Goal: Information Seeking & Learning: Learn about a topic

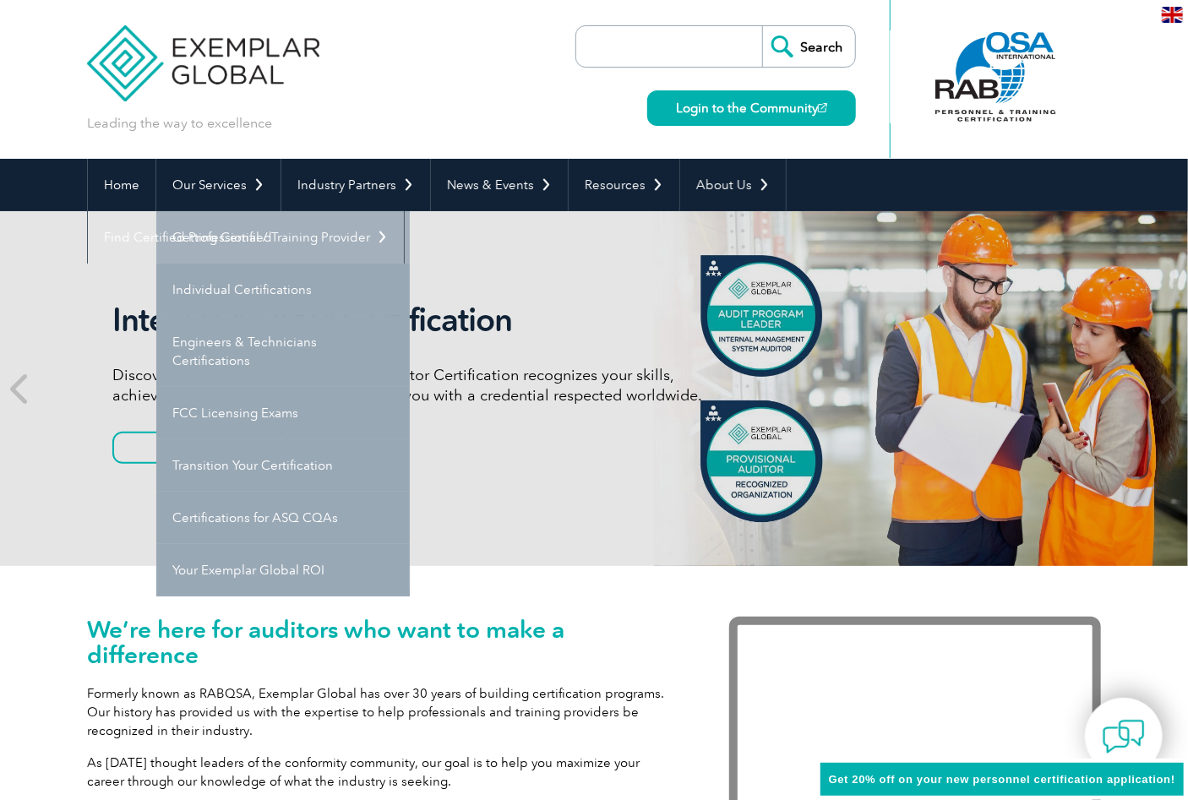
click at [228, 238] on link "Getting Certified" at bounding box center [282, 237] width 253 height 52
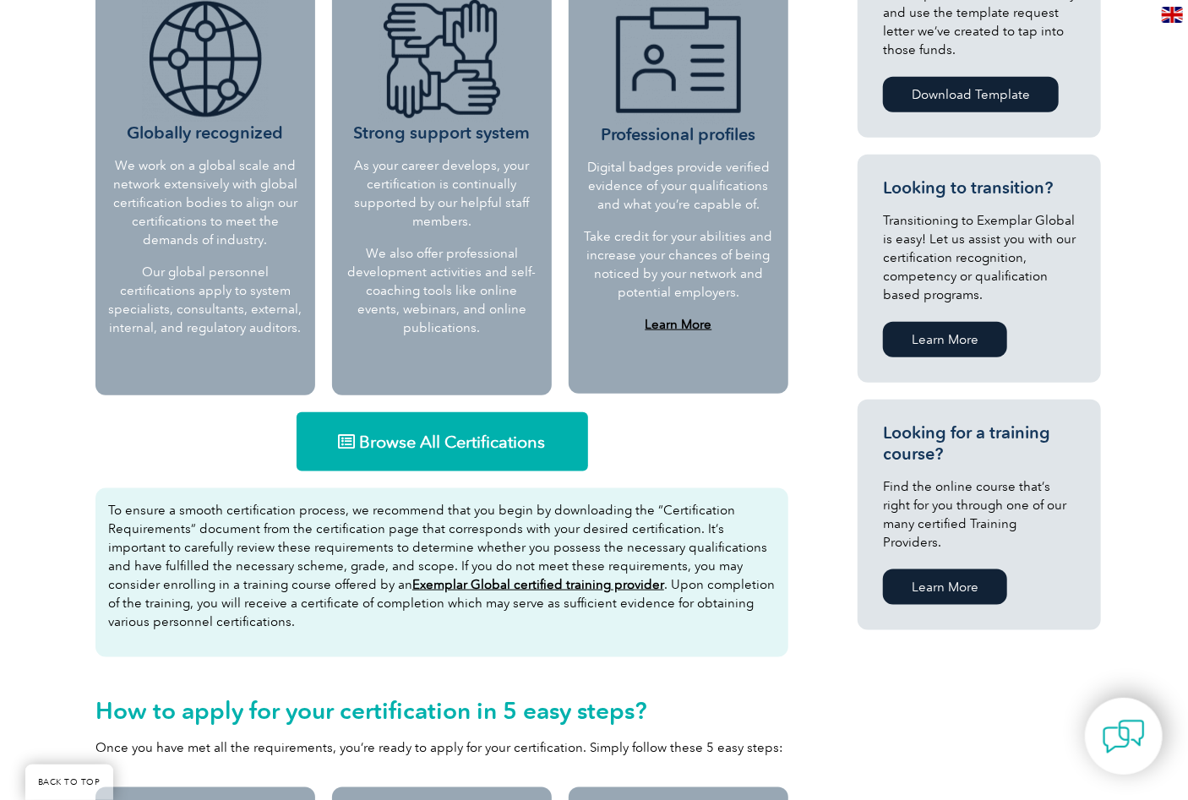
scroll to position [845, 0]
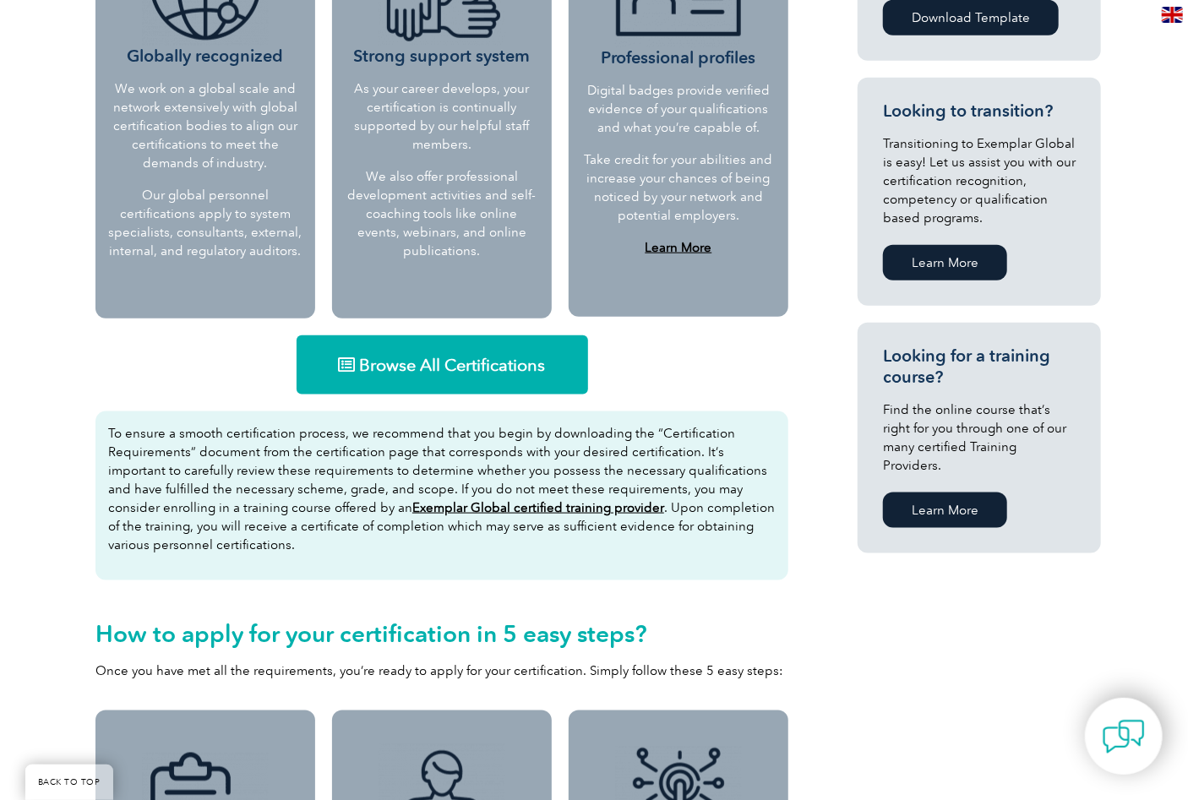
click at [473, 371] on span "Browse All Certifications" at bounding box center [453, 365] width 186 height 17
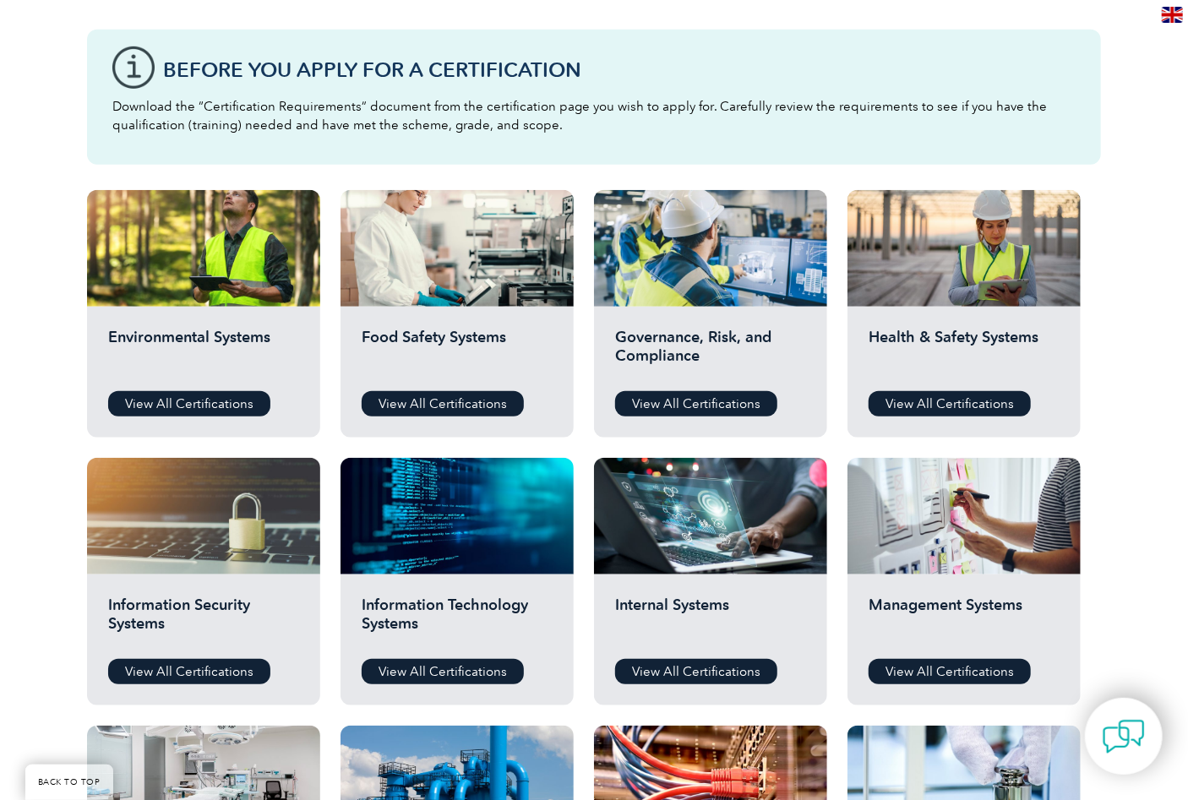
scroll to position [460, 0]
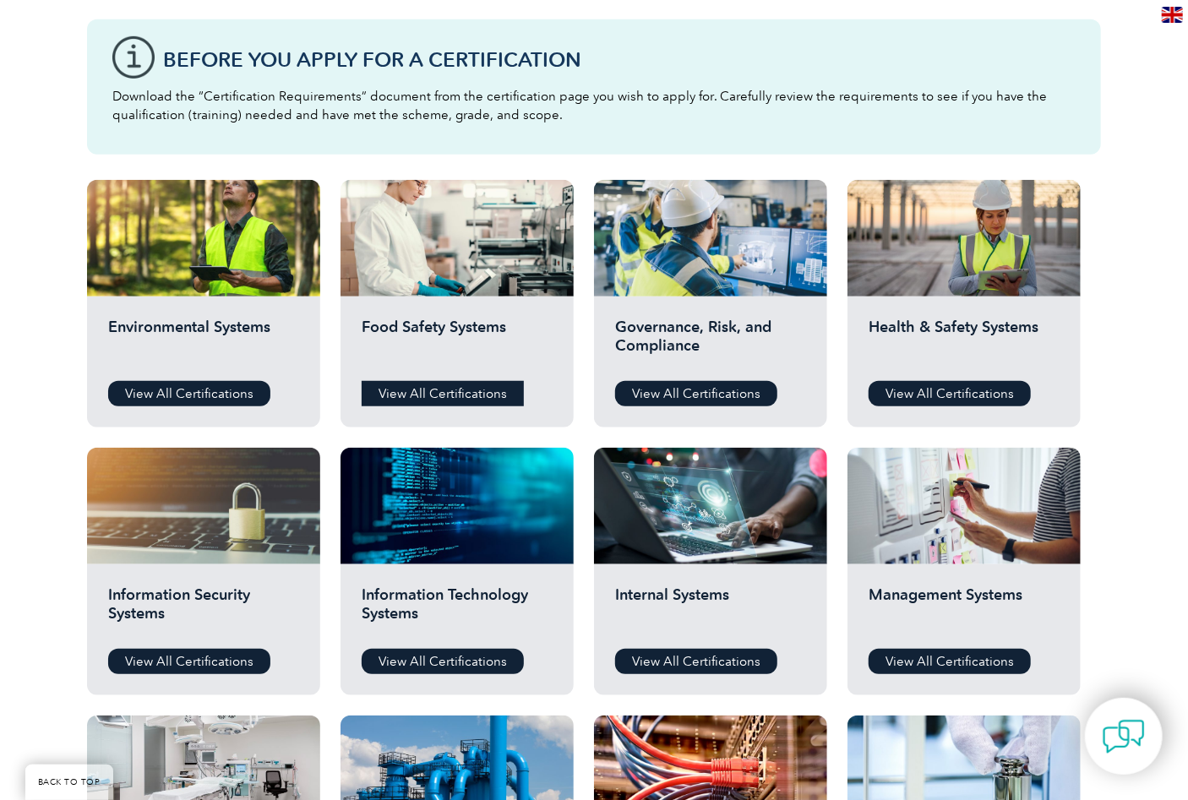
click at [422, 390] on link "View All Certifications" at bounding box center [443, 393] width 162 height 25
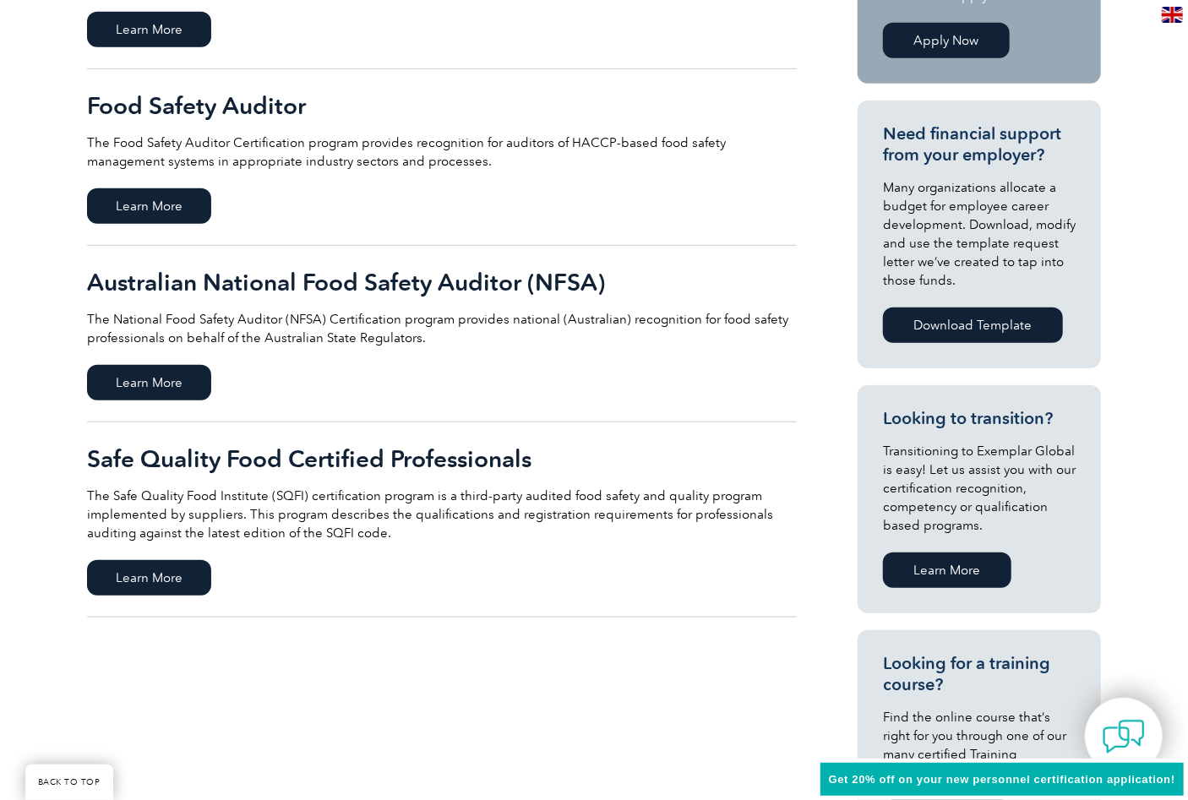
scroll to position [460, 0]
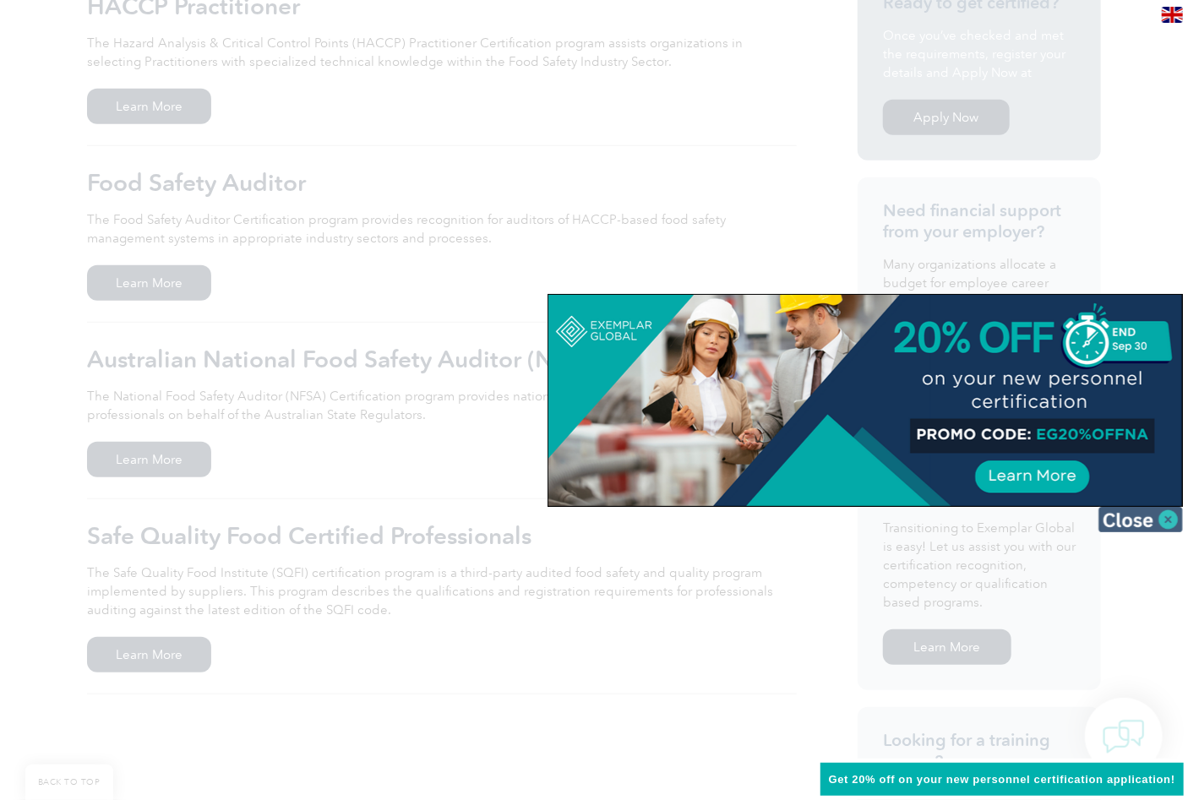
click at [1174, 515] on img at bounding box center [1140, 519] width 84 height 25
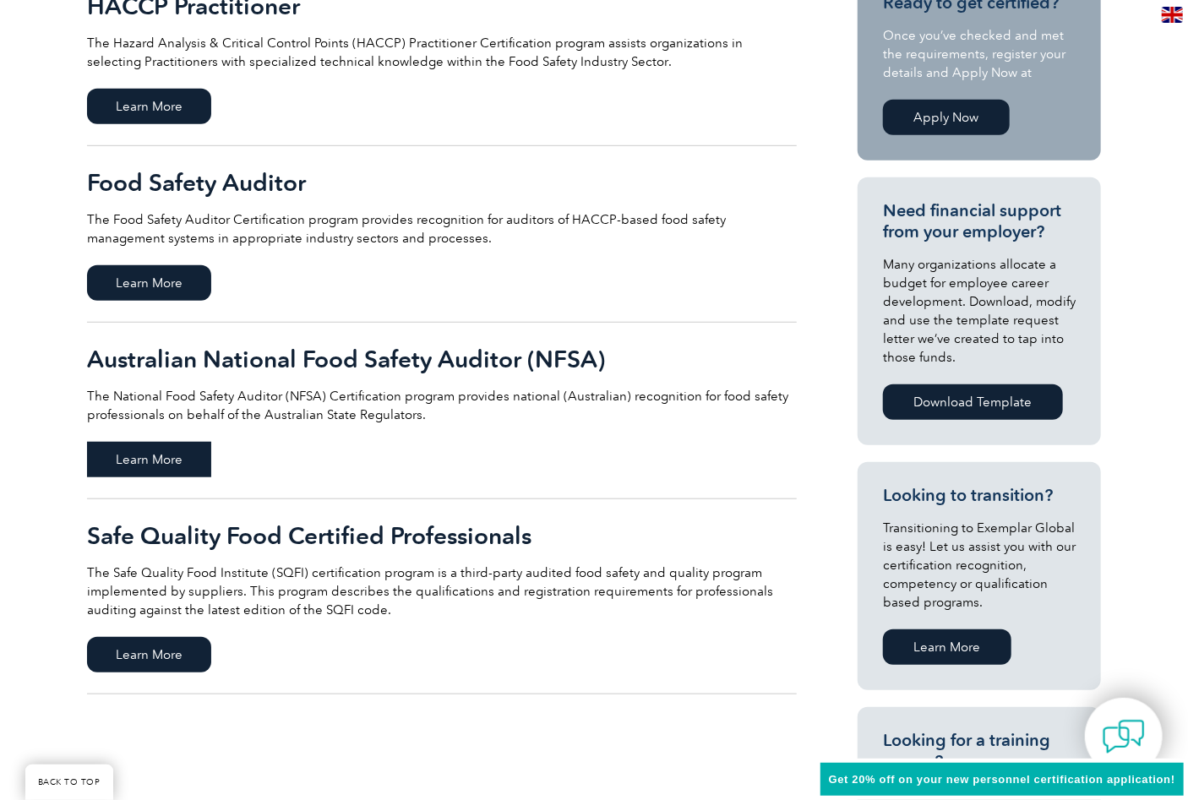
click at [140, 460] on span "Learn More" at bounding box center [149, 459] width 124 height 35
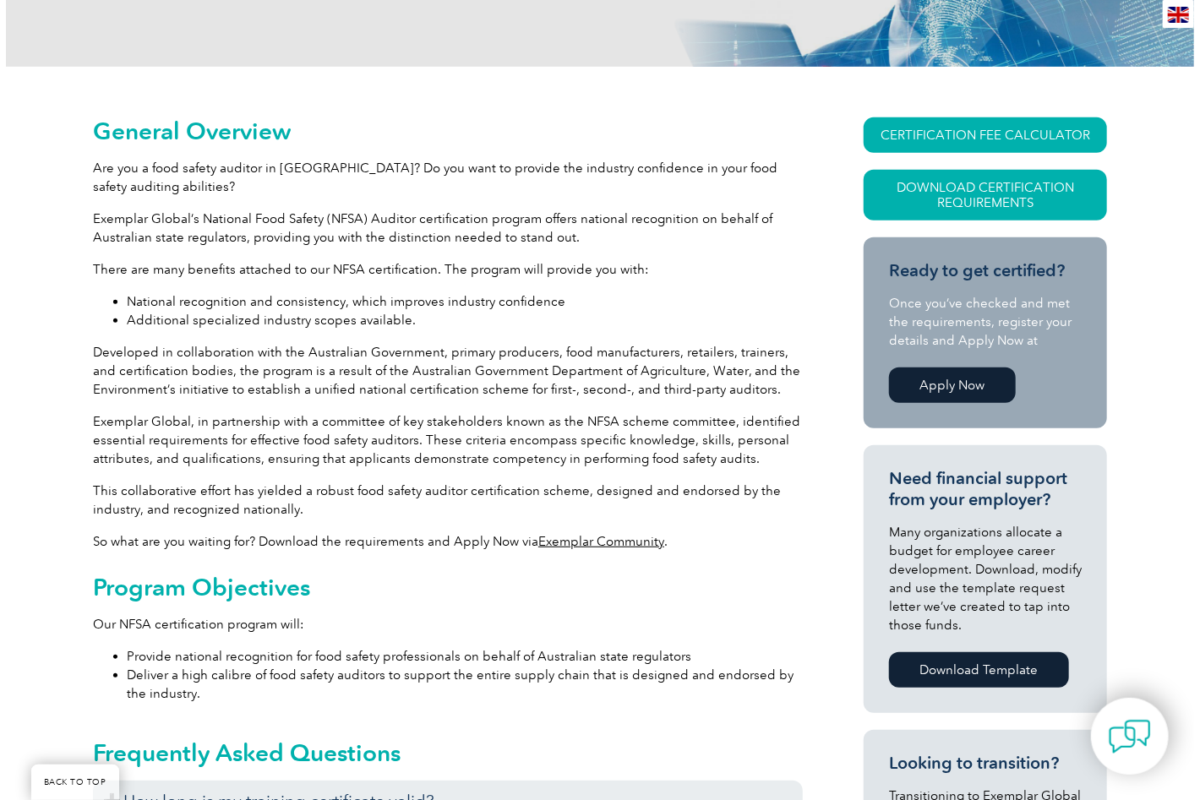
scroll to position [153, 0]
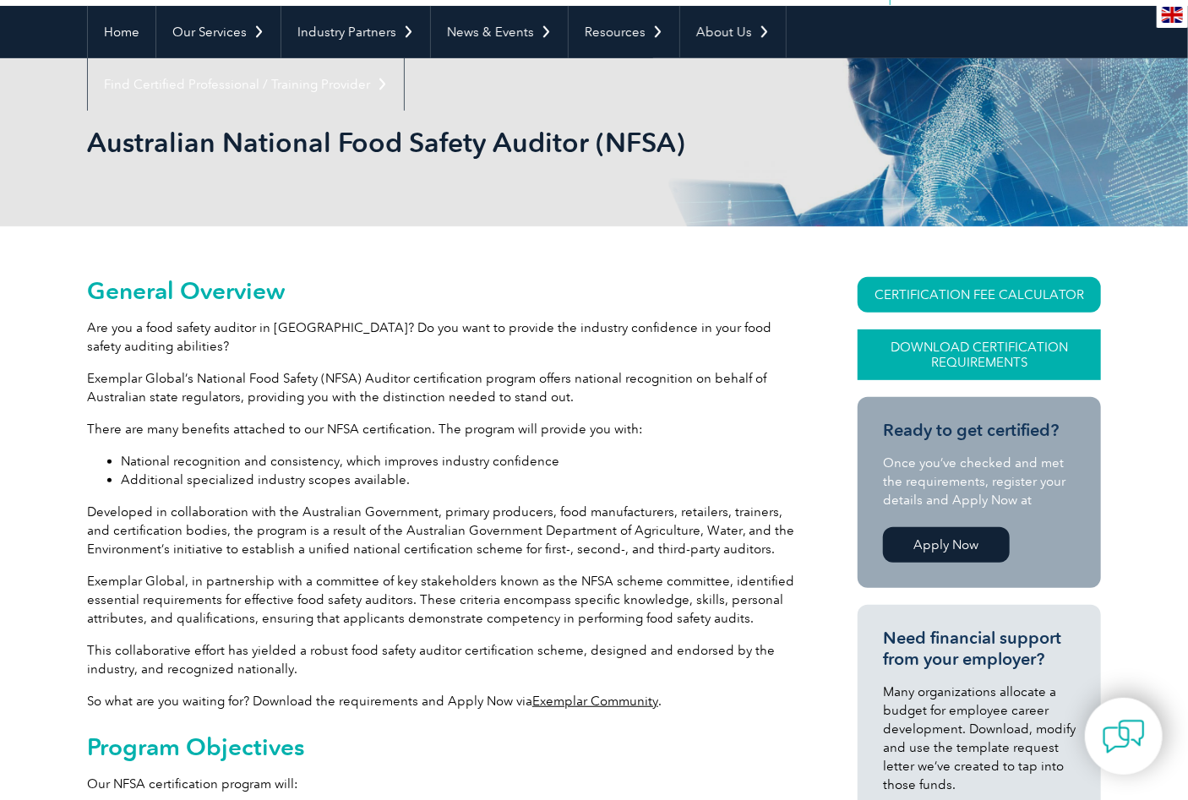
click at [965, 351] on link "Download Certification Requirements" at bounding box center [979, 355] width 243 height 51
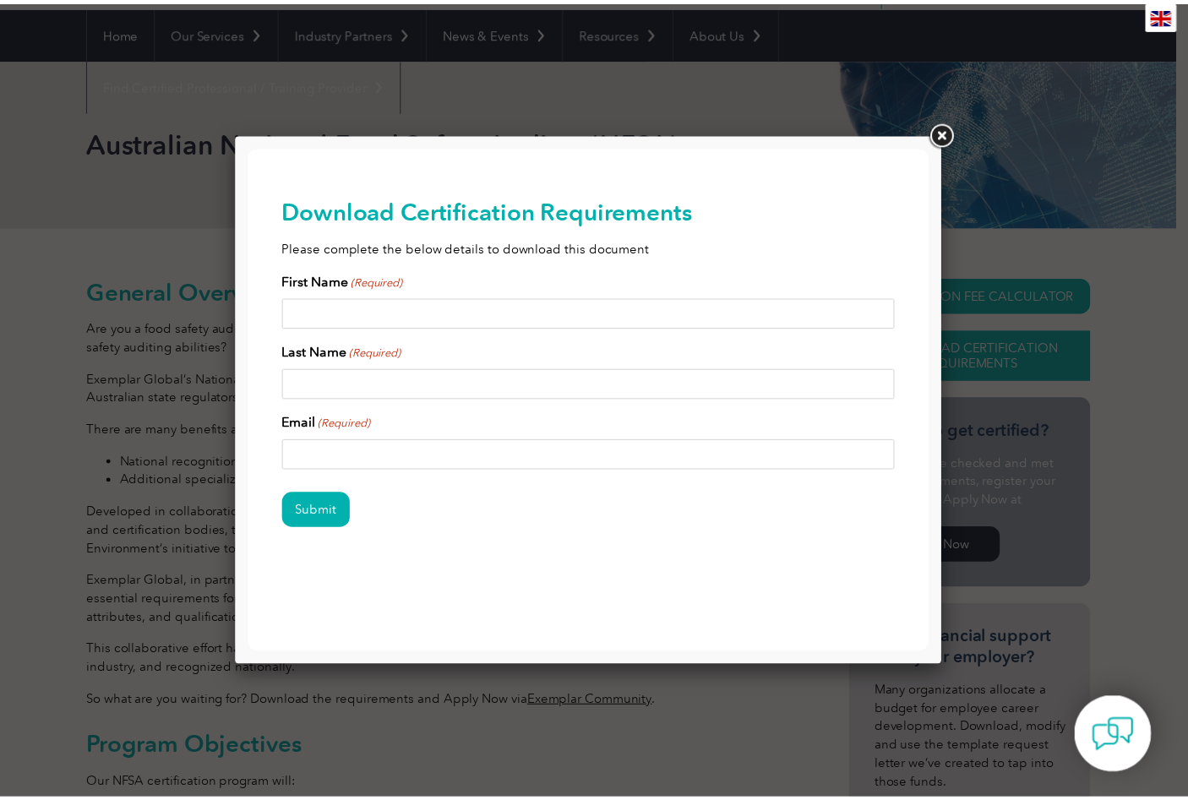
scroll to position [0, 0]
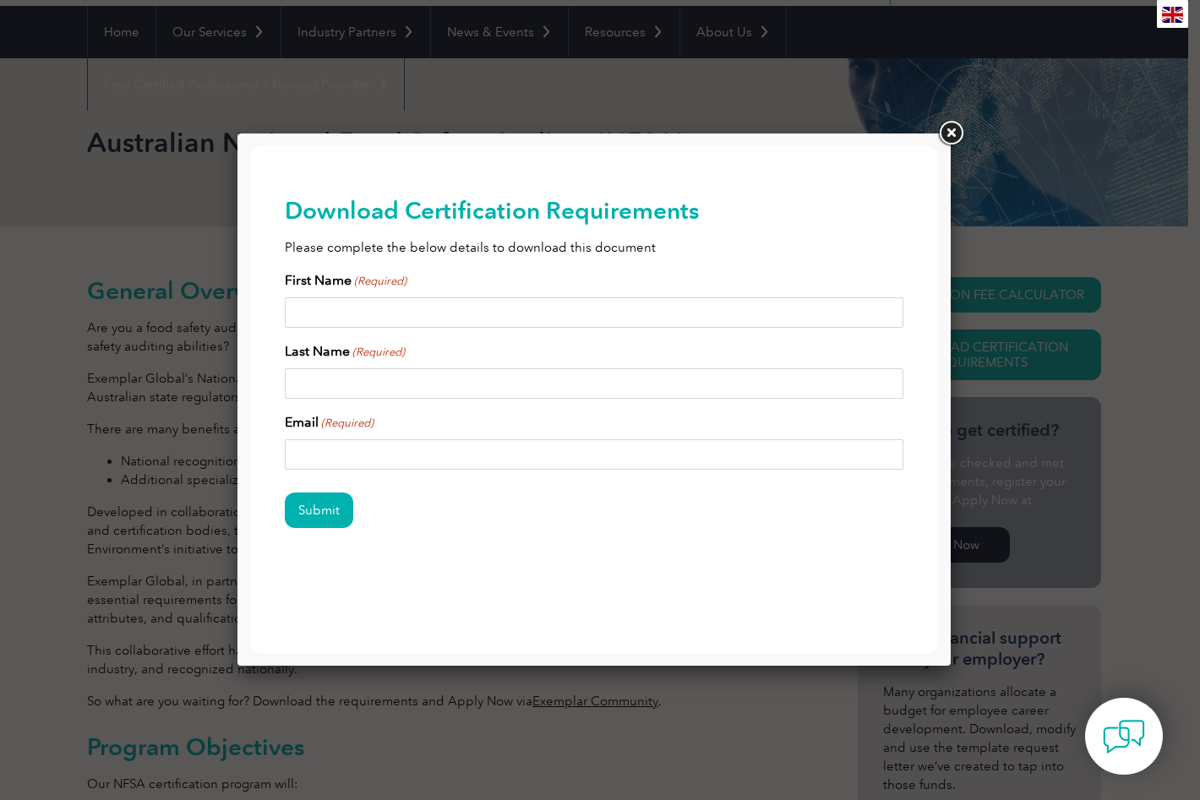
click at [949, 128] on link at bounding box center [950, 133] width 30 height 30
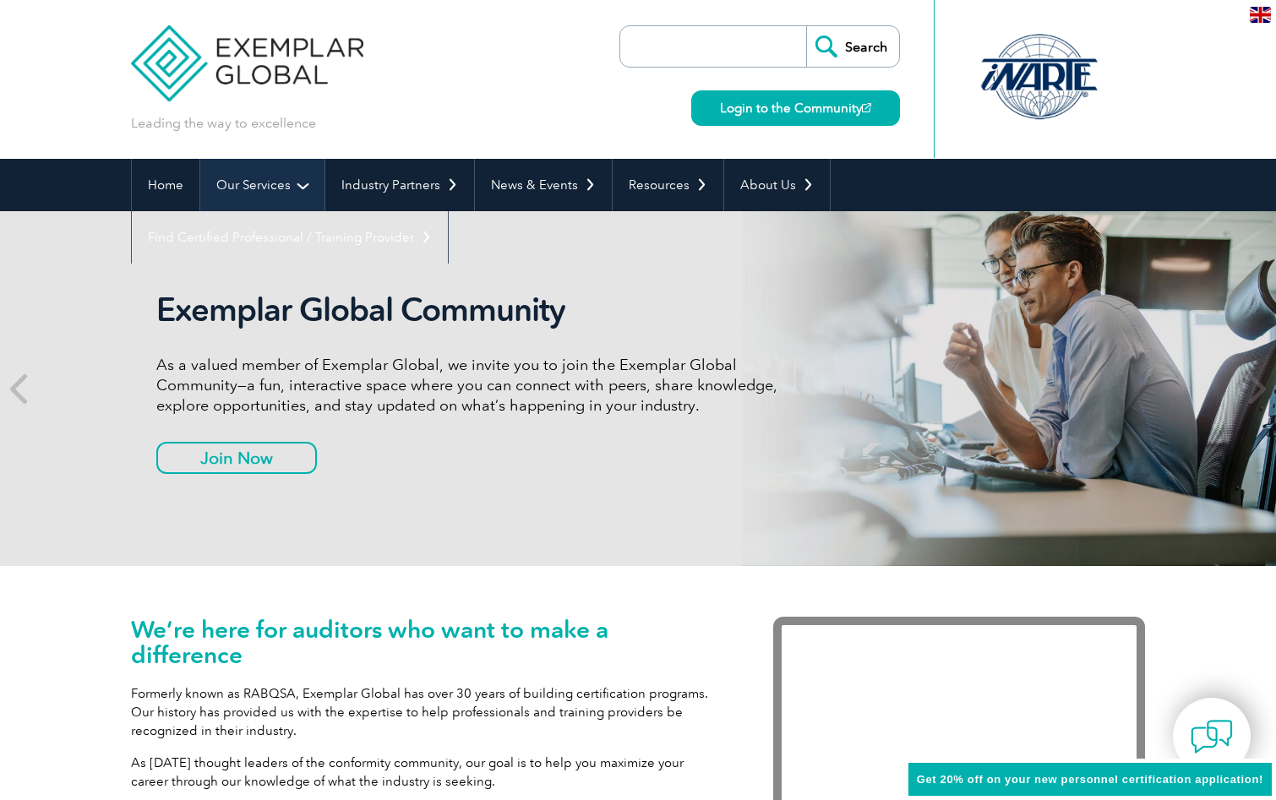
click at [296, 185] on link "Our Services" at bounding box center [262, 185] width 124 height 52
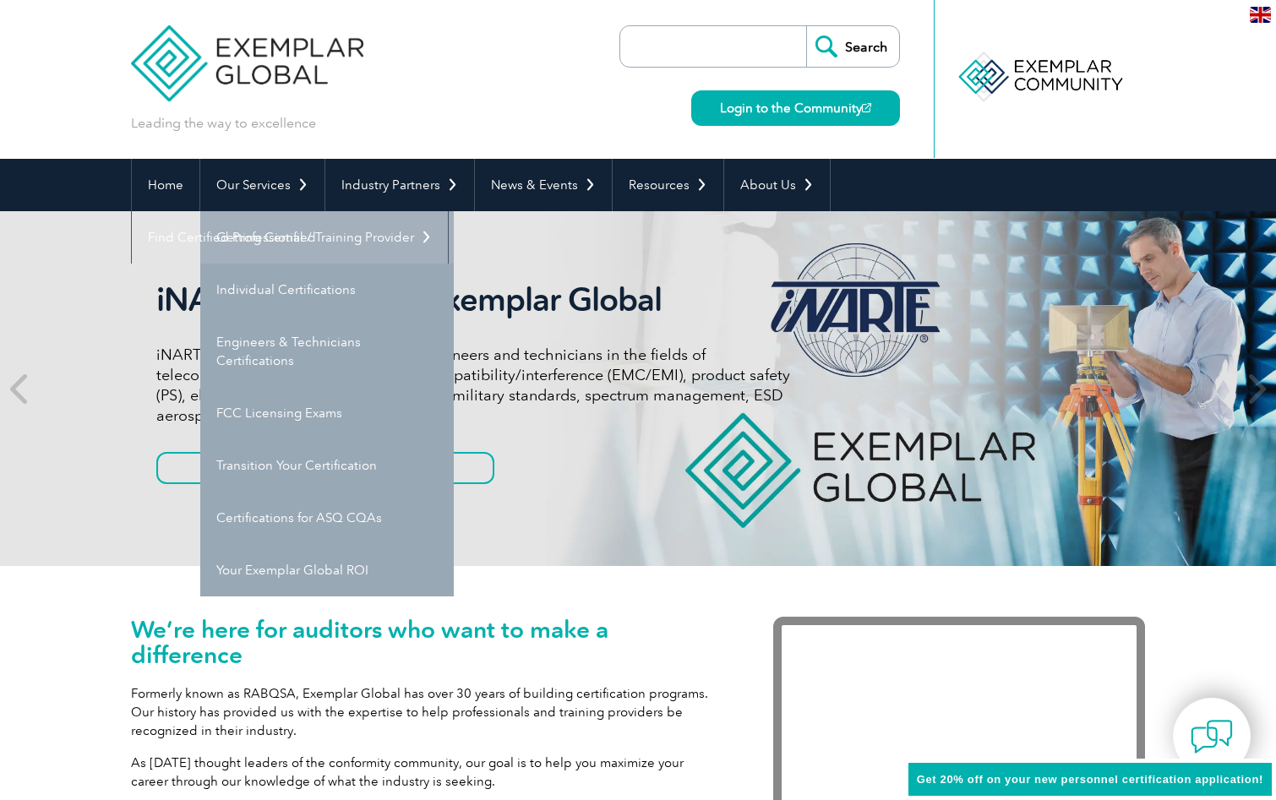
click at [254, 231] on link "Getting Certified" at bounding box center [326, 237] width 253 height 52
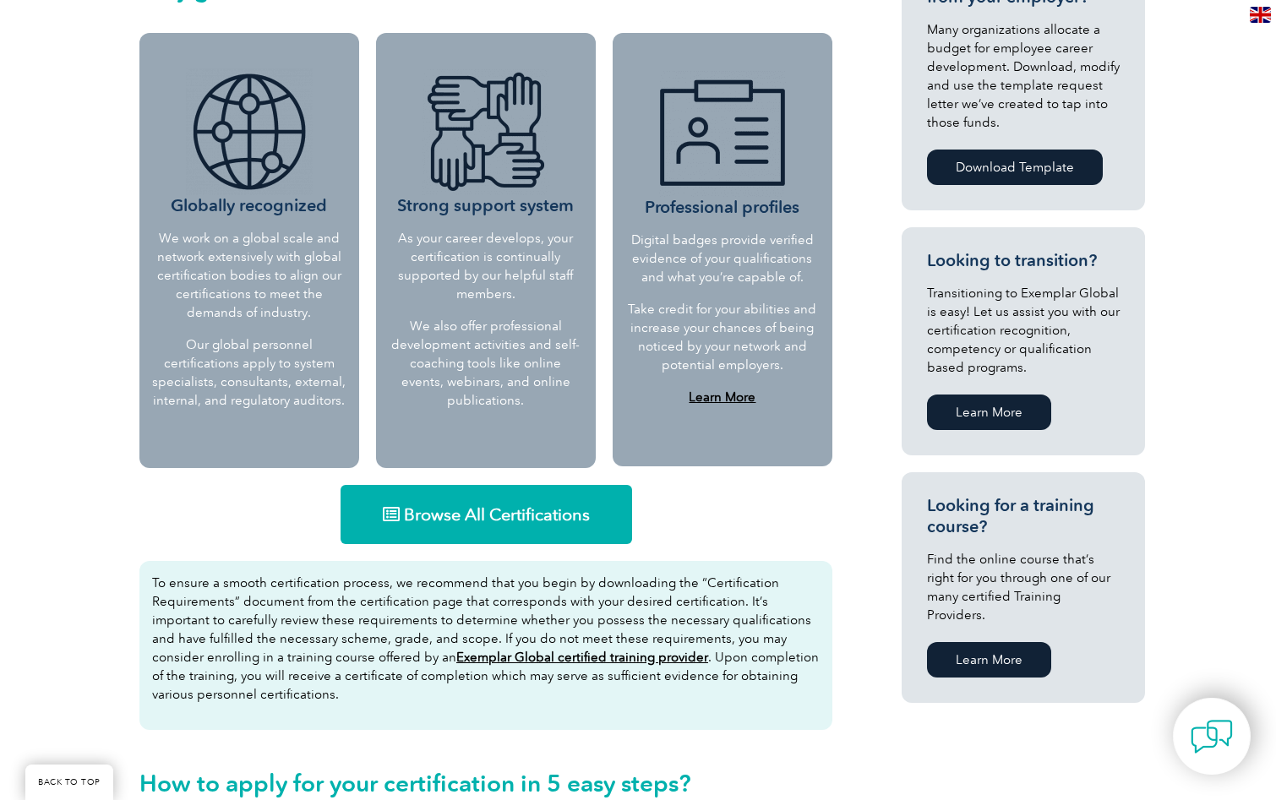
scroll to position [691, 0]
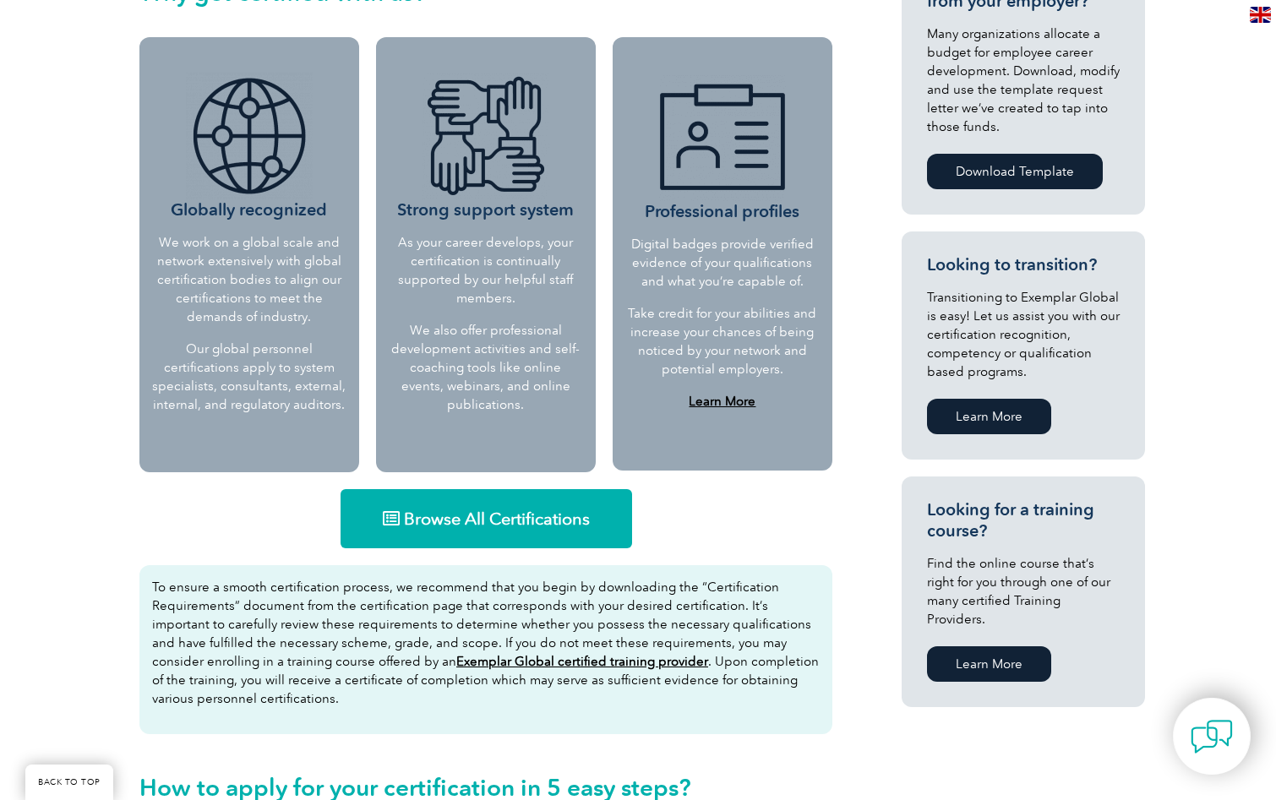
click at [473, 510] on span "Browse All Certifications" at bounding box center [497, 518] width 186 height 17
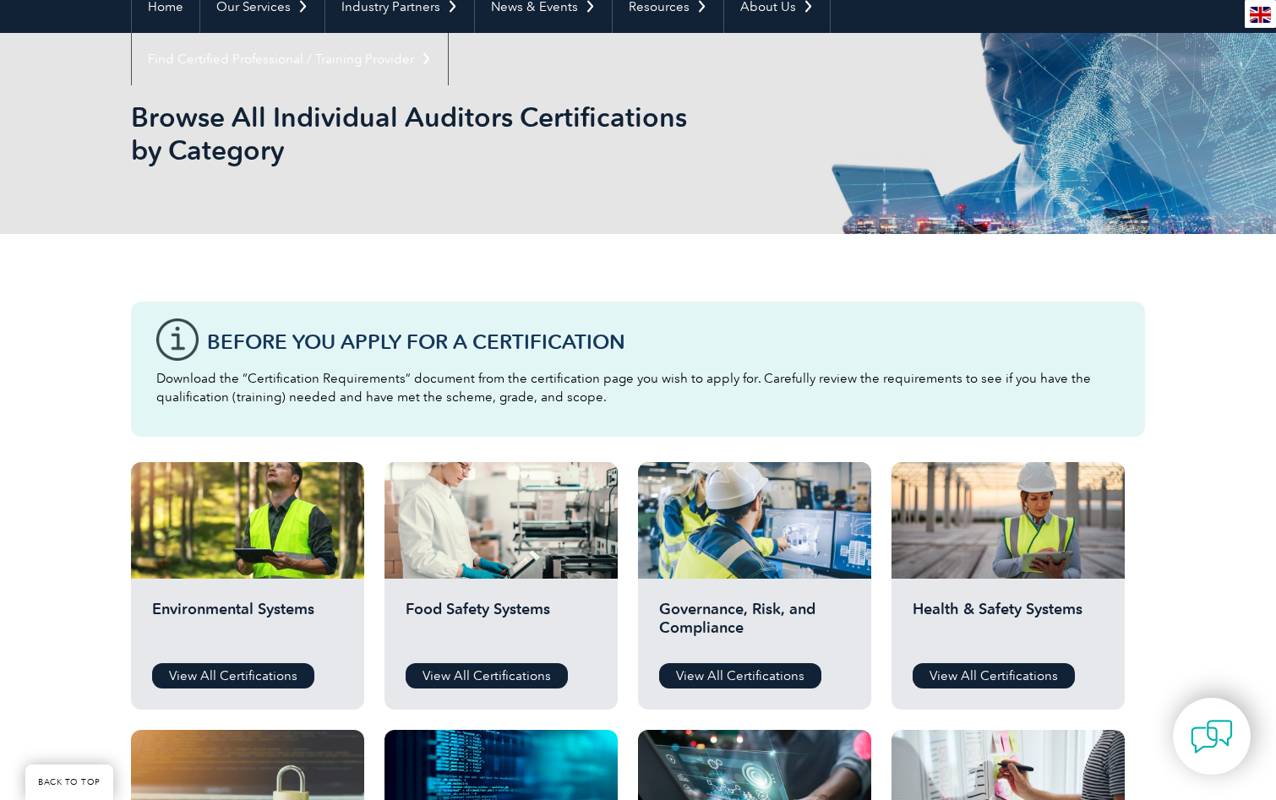
scroll to position [384, 0]
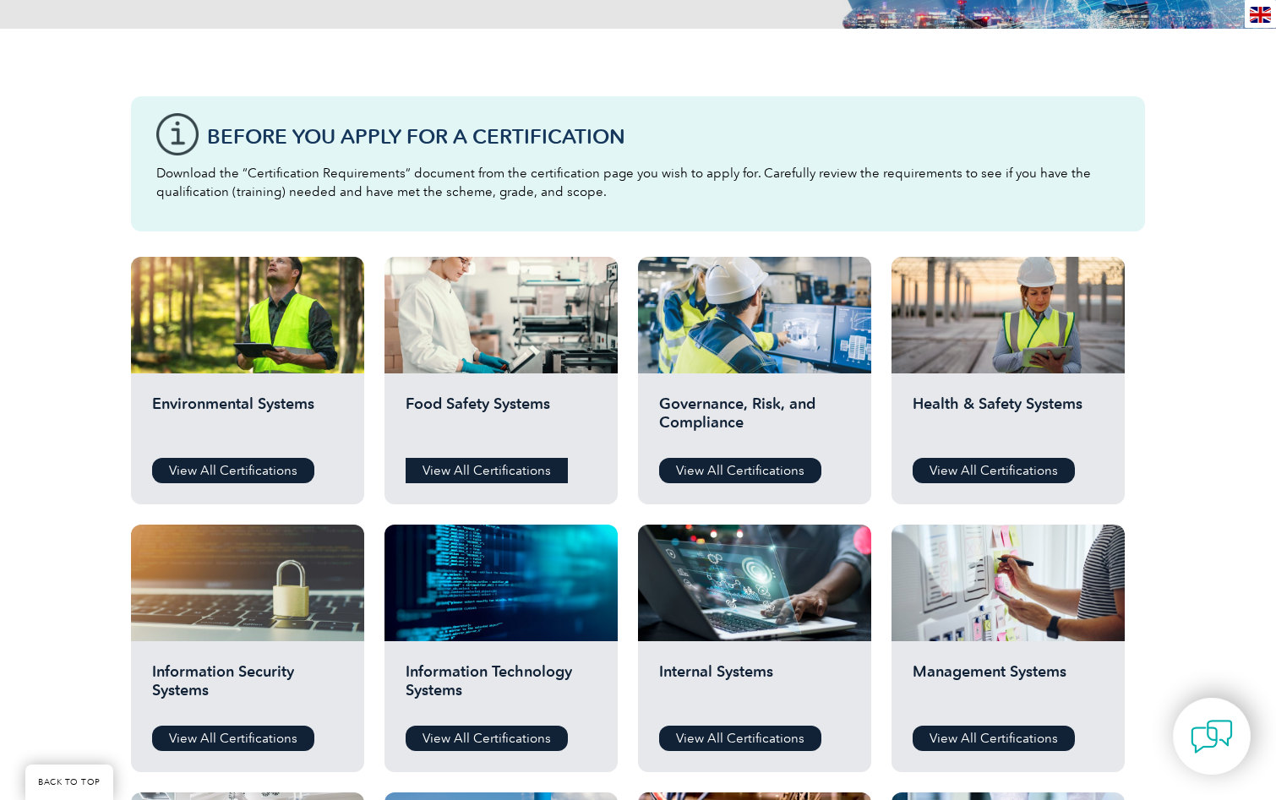
click at [527, 473] on link "View All Certifications" at bounding box center [487, 470] width 162 height 25
